Goal: Check status: Check status

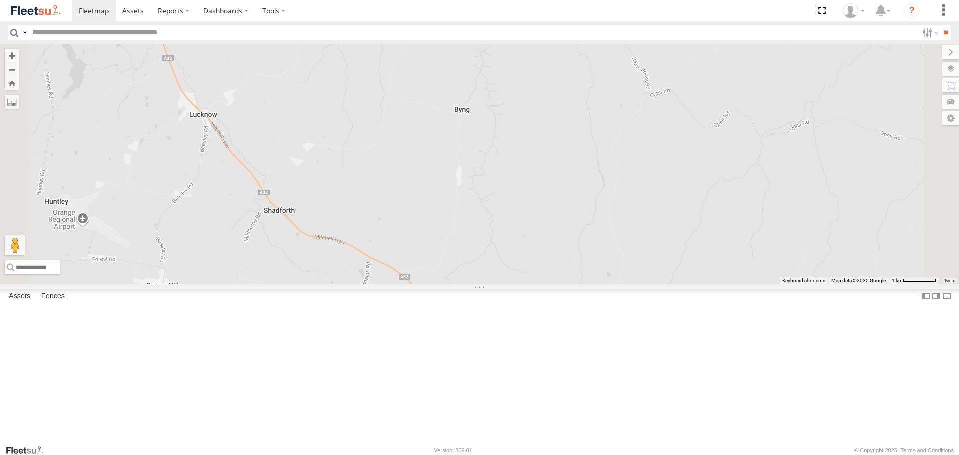
drag, startPoint x: 698, startPoint y: 263, endPoint x: 546, endPoint y: 166, distance: 179.9
click at [555, 170] on div "LDV VAN Ford Transit 2019" at bounding box center [479, 164] width 959 height 240
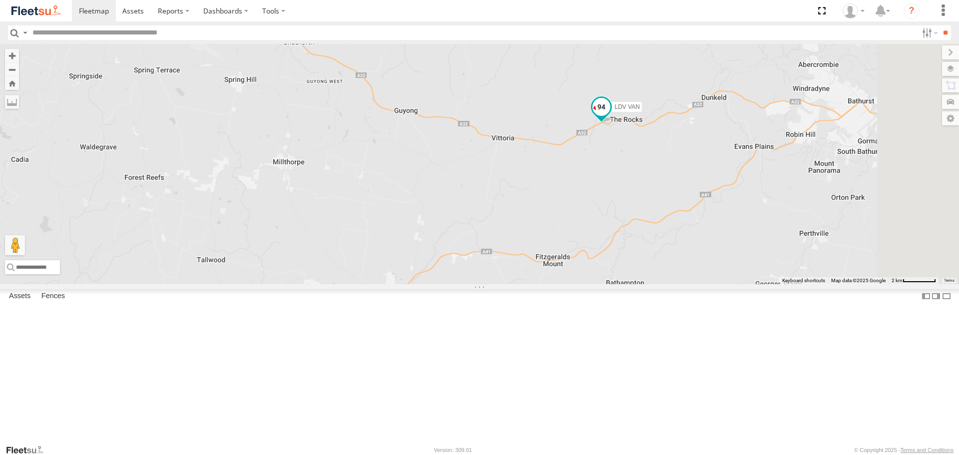
drag, startPoint x: 778, startPoint y: 203, endPoint x: 752, endPoint y: 146, distance: 63.0
click at [753, 146] on div "LDV VAN Ford Transit 2019" at bounding box center [479, 164] width 959 height 240
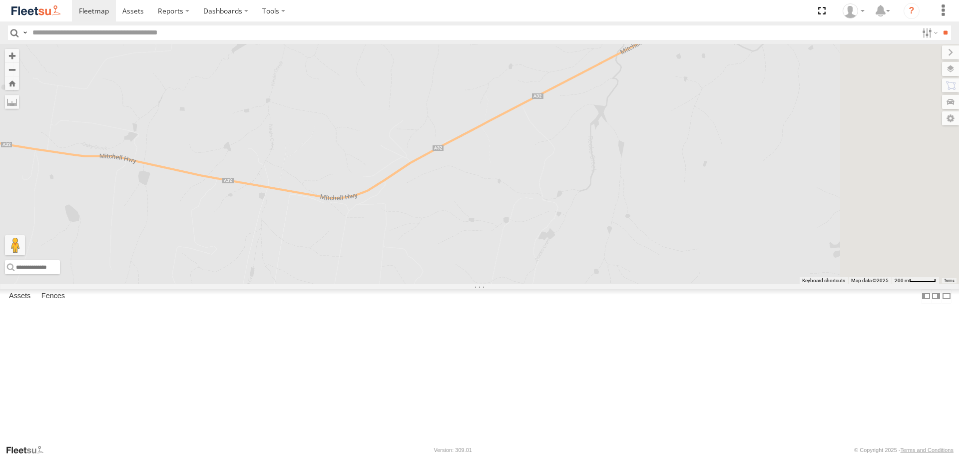
drag, startPoint x: 872, startPoint y: 115, endPoint x: 739, endPoint y: 173, distance: 145.6
click at [739, 173] on div "LDV VAN Ford Transit 2019" at bounding box center [479, 164] width 959 height 240
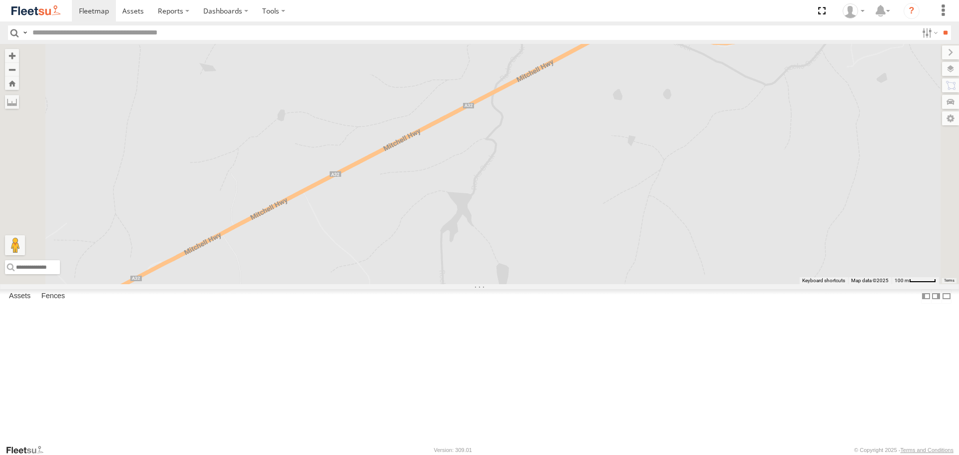
drag, startPoint x: 777, startPoint y: 123, endPoint x: 759, endPoint y: 168, distance: 48.4
click at [759, 168] on div "LDV VAN Ford Transit 2019" at bounding box center [479, 164] width 959 height 240
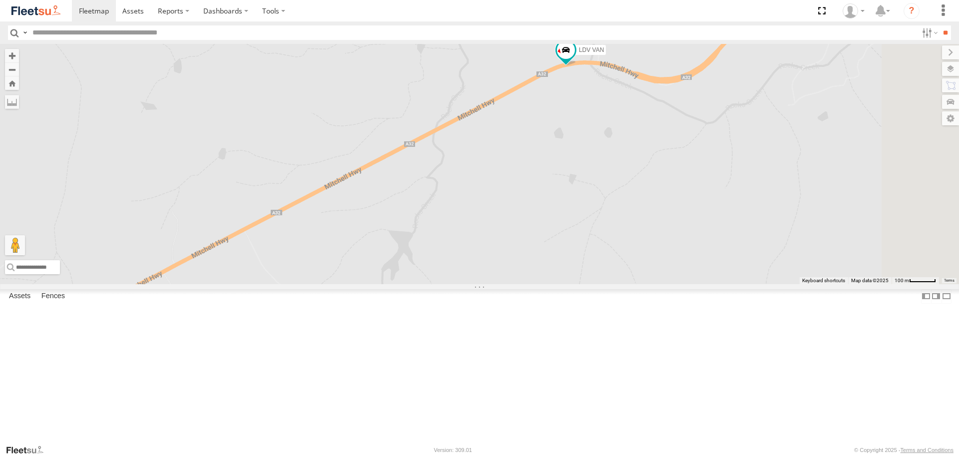
drag, startPoint x: 745, startPoint y: 112, endPoint x: 674, endPoint y: 233, distance: 139.9
click at [674, 233] on div "LDV VAN Ford Transit 2019" at bounding box center [479, 164] width 959 height 240
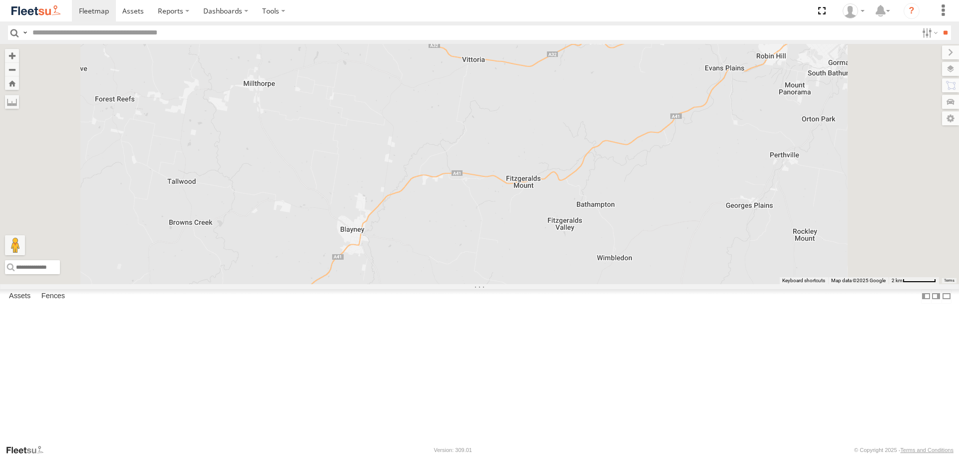
drag, startPoint x: 720, startPoint y: 68, endPoint x: 725, endPoint y: 111, distance: 43.8
click at [725, 111] on div "LDV VAN Ford Transit 2019" at bounding box center [479, 164] width 959 height 240
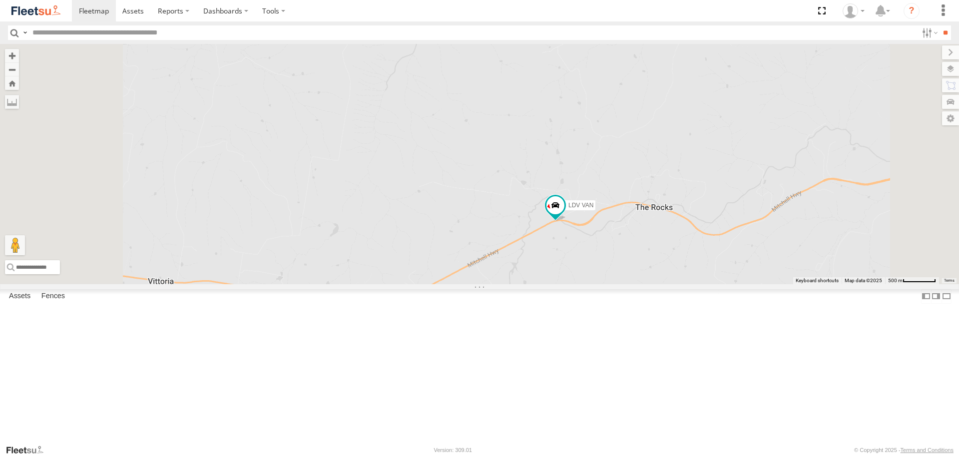
drag, startPoint x: 686, startPoint y: 194, endPoint x: 710, endPoint y: 77, distance: 119.3
click at [710, 78] on div "LDV VAN Ford Transit 2019" at bounding box center [479, 164] width 959 height 240
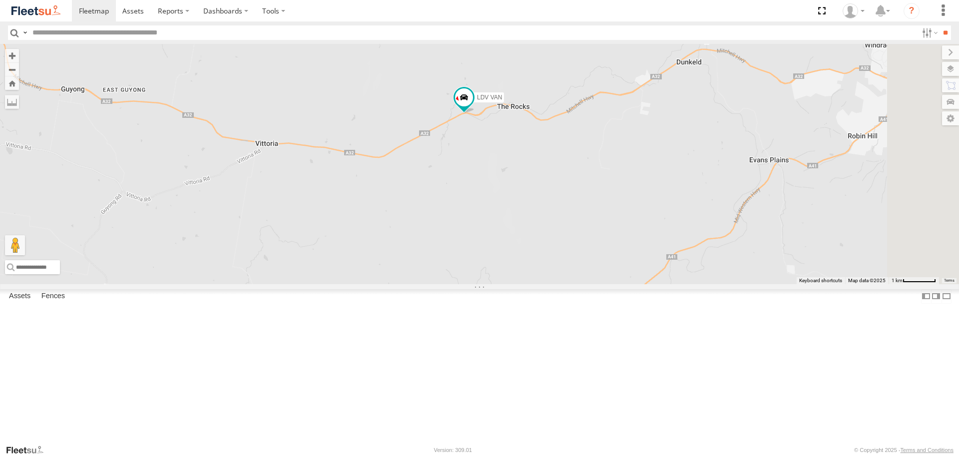
drag, startPoint x: 789, startPoint y: 64, endPoint x: 634, endPoint y: 152, distance: 177.4
click at [634, 152] on div "LDV VAN Ford Transit 2019" at bounding box center [479, 164] width 959 height 240
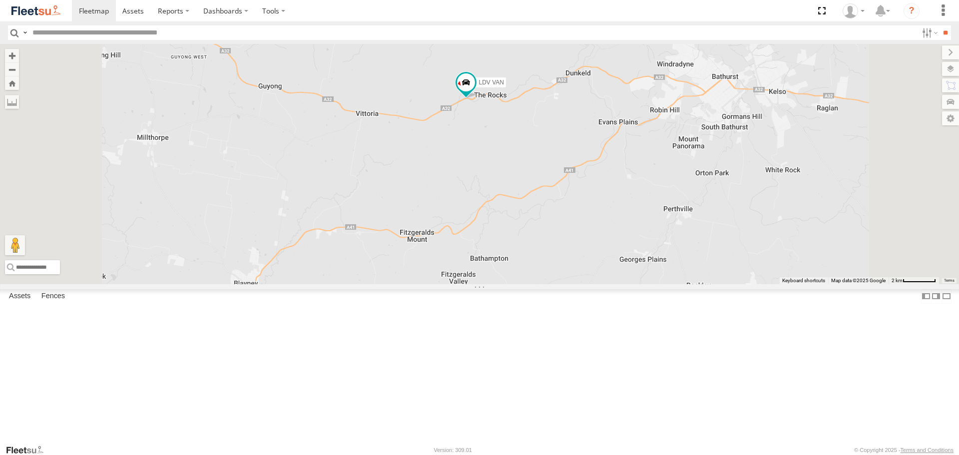
drag, startPoint x: 624, startPoint y: 141, endPoint x: 770, endPoint y: 100, distance: 151.5
click at [750, 120] on div "LDV VAN Ford Transit 2019" at bounding box center [479, 164] width 959 height 240
